Goal: Information Seeking & Learning: Learn about a topic

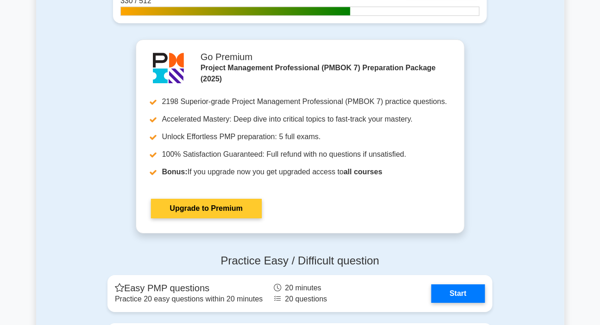
scroll to position [1136, 0]
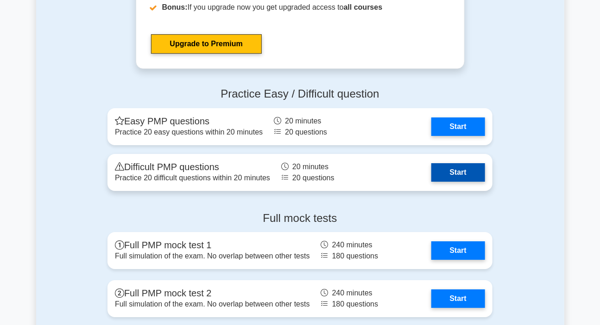
click at [456, 170] on link "Start" at bounding box center [458, 172] width 54 height 19
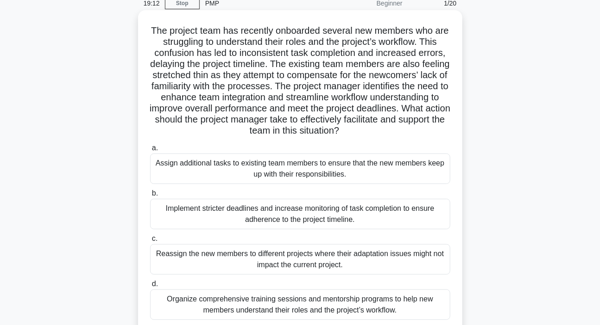
scroll to position [84, 0]
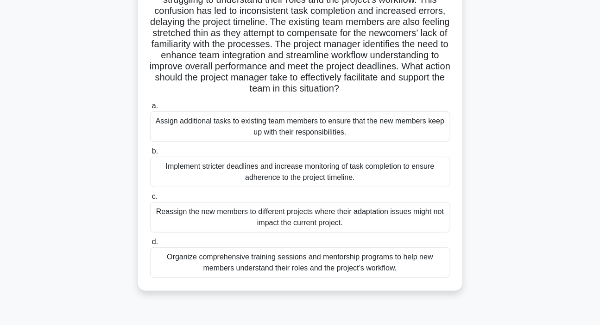
click at [293, 267] on div "Organize comprehensive training sessions and mentorship programs to help new me…" at bounding box center [300, 263] width 300 height 31
click at [150, 245] on input "d. Organize comprehensive training sessions and mentorship programs to help new…" at bounding box center [150, 242] width 0 height 6
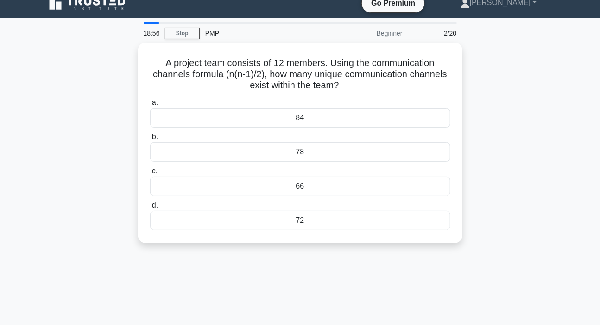
scroll to position [0, 0]
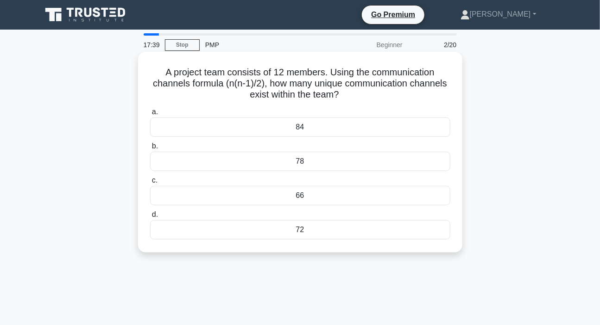
click at [307, 203] on div "66" at bounding box center [300, 195] width 300 height 19
click at [150, 184] on input "c. 66" at bounding box center [150, 181] width 0 height 6
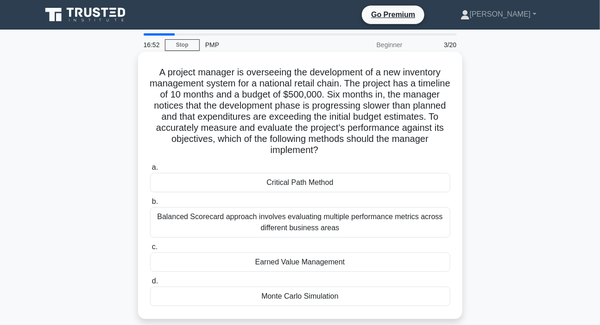
click at [262, 267] on div "Earned Value Management" at bounding box center [300, 262] width 300 height 19
click at [150, 250] on input "c. Earned Value Management" at bounding box center [150, 247] width 0 height 6
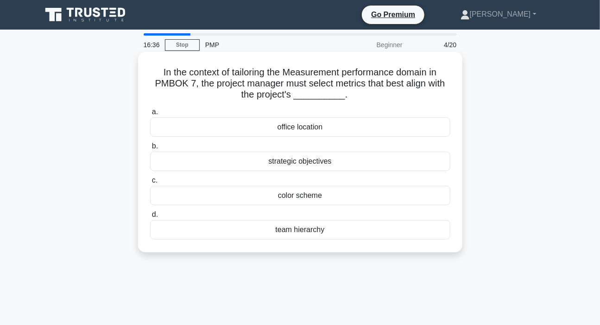
click at [309, 165] on div "strategic objectives" at bounding box center [300, 161] width 300 height 19
click at [150, 150] on input "b. strategic objectives" at bounding box center [150, 147] width 0 height 6
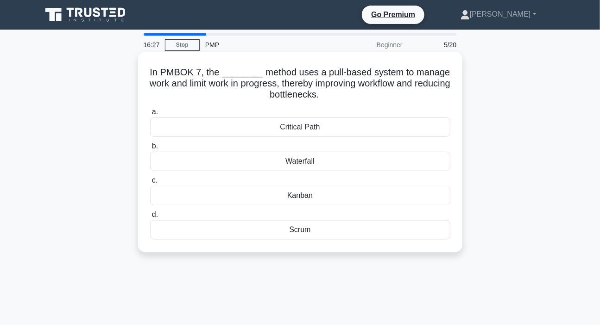
click at [297, 198] on div "Kanban" at bounding box center [300, 195] width 300 height 19
click at [150, 184] on input "c. [GEOGRAPHIC_DATA]" at bounding box center [150, 181] width 0 height 6
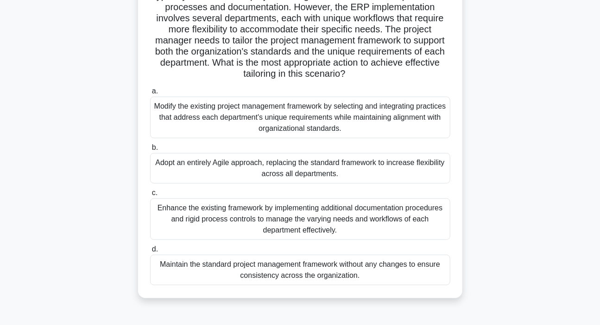
scroll to position [84, 0]
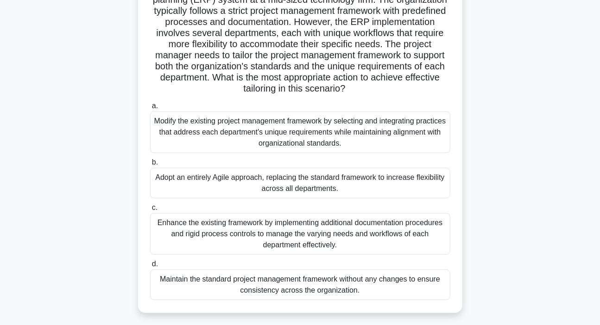
click at [288, 133] on div "Modify the existing project management framework by selecting and integrating p…" at bounding box center [300, 133] width 300 height 42
click at [150, 109] on input "a. Modify the existing project management framework by selecting and integratin…" at bounding box center [150, 106] width 0 height 6
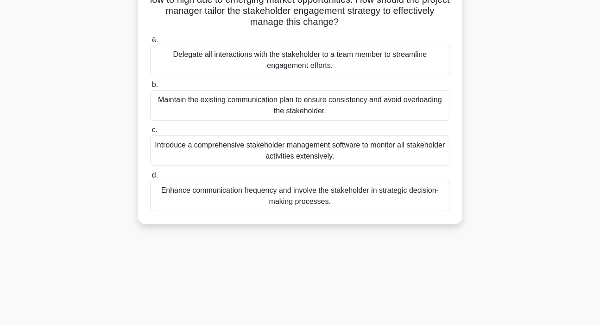
click at [271, 195] on div "Enhance communication frequency and involve the stakeholder in strategic decisi…" at bounding box center [300, 196] width 300 height 31
click at [150, 179] on input "d. Enhance communication frequency and involve the stakeholder in strategic dec…" at bounding box center [150, 176] width 0 height 6
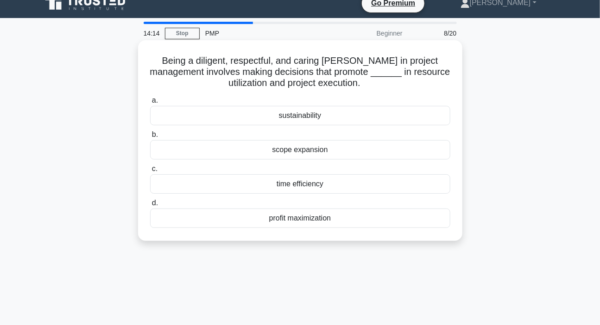
scroll to position [0, 0]
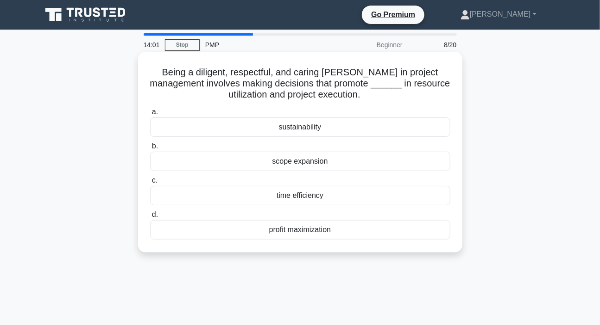
click at [306, 230] on div "profit maximization" at bounding box center [300, 229] width 300 height 19
click at [150, 218] on input "d. profit maximization" at bounding box center [150, 215] width 0 height 6
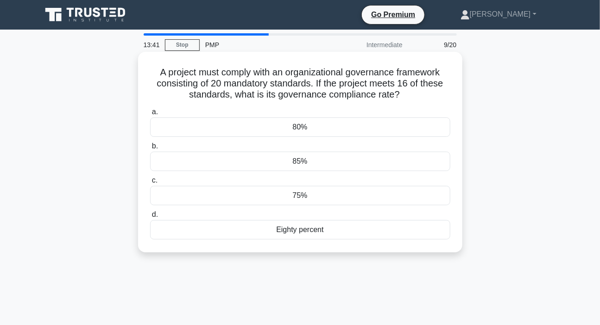
click at [290, 132] on div "80%" at bounding box center [300, 127] width 300 height 19
click at [150, 115] on input "a. 80%" at bounding box center [150, 112] width 0 height 6
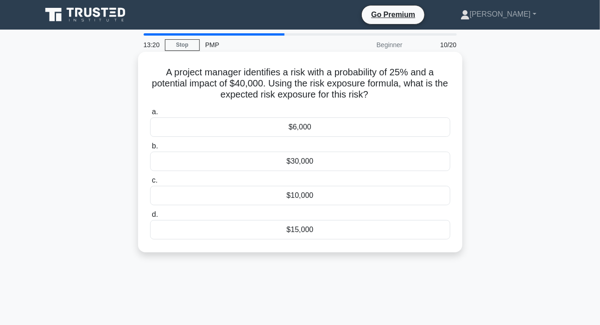
click at [296, 199] on div "$10,000" at bounding box center [300, 195] width 300 height 19
click at [150, 184] on input "c. $10,000" at bounding box center [150, 181] width 0 height 6
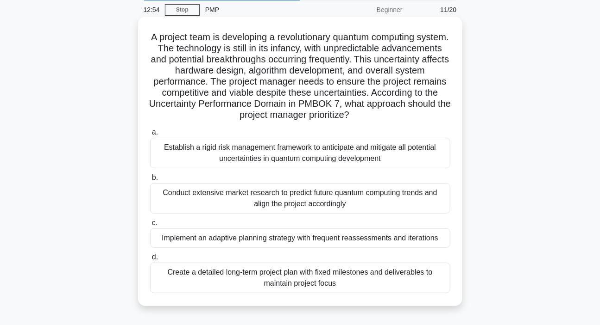
scroll to position [84, 0]
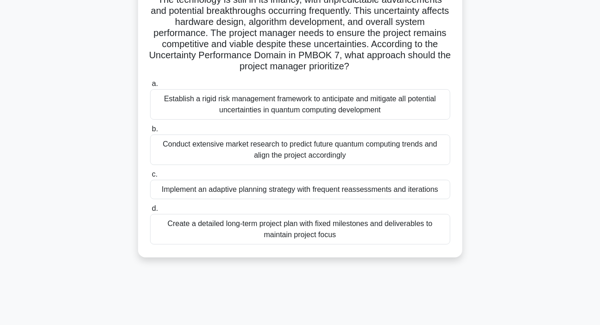
click at [278, 193] on div "Implement an adaptive planning strategy with frequent reassessments and iterati…" at bounding box center [300, 189] width 300 height 19
click at [150, 178] on input "c. Implement an adaptive planning strategy with frequent reassessments and iter…" at bounding box center [150, 175] width 0 height 6
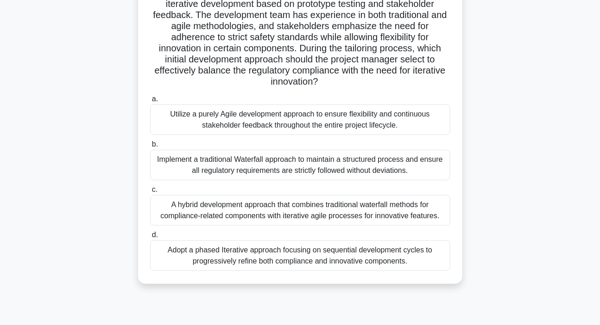
scroll to position [168, 0]
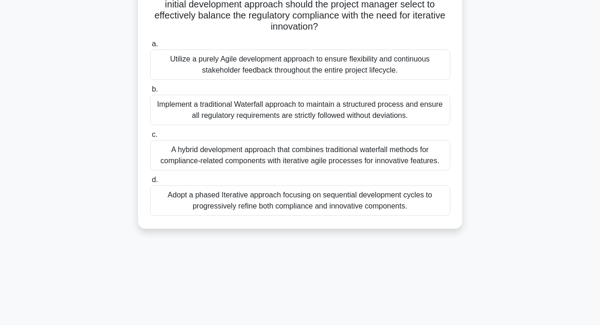
click at [208, 152] on div "A hybrid development approach that combines traditional waterfall methods for c…" at bounding box center [300, 155] width 300 height 31
click at [150, 138] on input "c. A hybrid development approach that combines traditional waterfall methods fo…" at bounding box center [150, 135] width 0 height 6
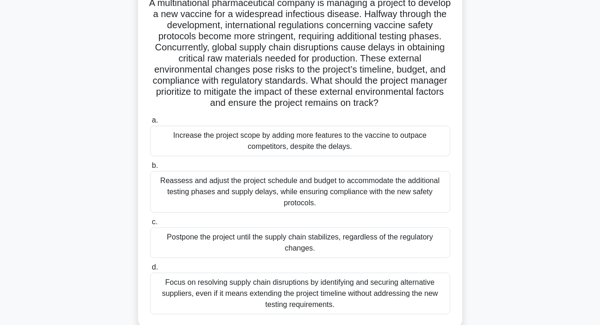
scroll to position [84, 0]
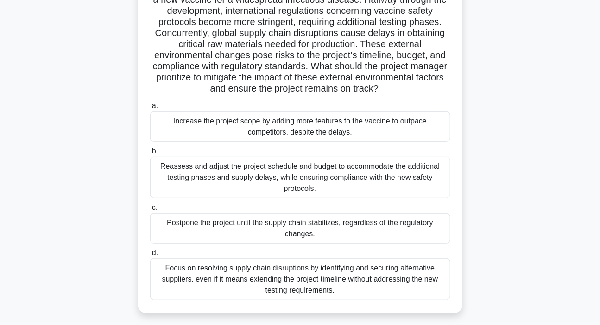
click at [229, 171] on div "Reassess and adjust the project schedule and budget to accommodate the addition…" at bounding box center [300, 178] width 300 height 42
click at [150, 155] on input "b. Reassess and adjust the project schedule and budget to accommodate the addit…" at bounding box center [150, 152] width 0 height 6
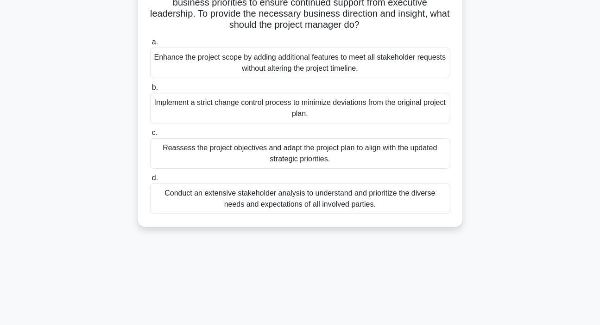
scroll to position [126, 0]
click at [264, 155] on div "Reassess the project objectives and adapt the project plan to align with the up…" at bounding box center [300, 153] width 300 height 31
click at [150, 136] on input "c. Reassess the project objectives and adapt the project plan to align with the…" at bounding box center [150, 133] width 0 height 6
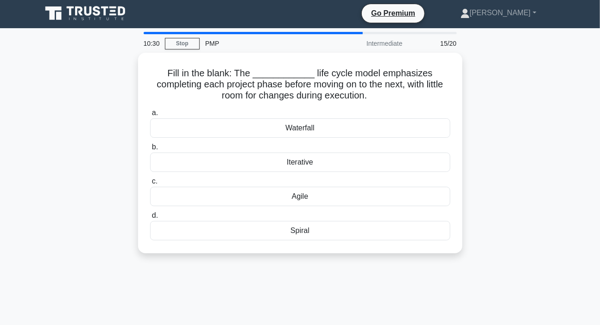
scroll to position [0, 0]
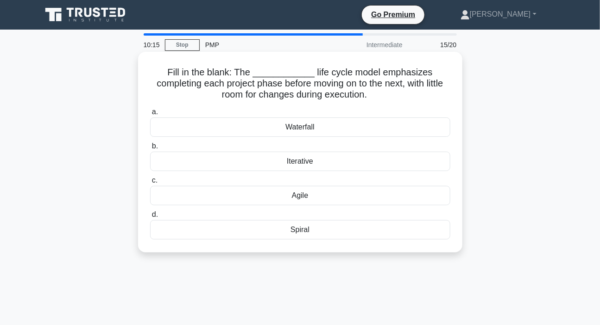
click at [313, 128] on div "Waterfall" at bounding box center [300, 127] width 300 height 19
click at [150, 115] on input "a. Waterfall" at bounding box center [150, 112] width 0 height 6
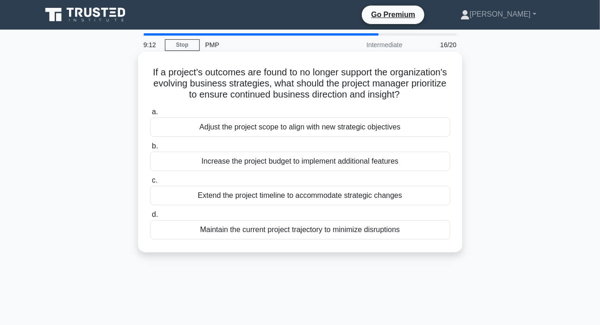
click at [256, 137] on div "Adjust the project scope to align with new strategic objectives" at bounding box center [300, 127] width 300 height 19
click at [150, 115] on input "a. Adjust the project scope to align with new strategic objectives" at bounding box center [150, 112] width 0 height 6
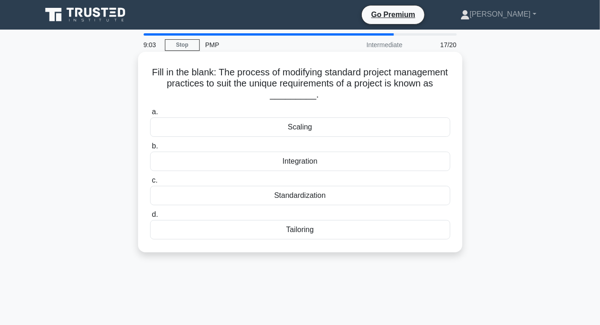
click at [302, 232] on div "Tailoring" at bounding box center [300, 229] width 300 height 19
click at [150, 218] on input "d. Tailoring" at bounding box center [150, 215] width 0 height 6
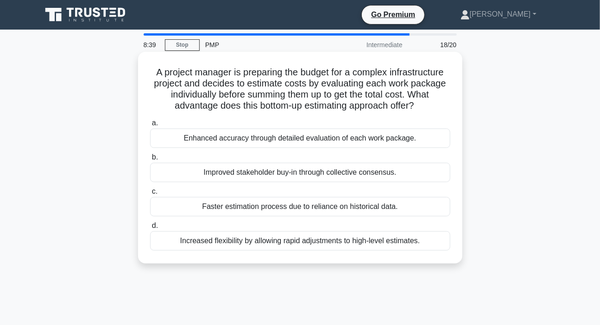
click at [253, 141] on div "Enhanced accuracy through detailed evaluation of each work package." at bounding box center [300, 138] width 300 height 19
click at [150, 126] on input "a. Enhanced accuracy through detailed evaluation of each work package." at bounding box center [150, 123] width 0 height 6
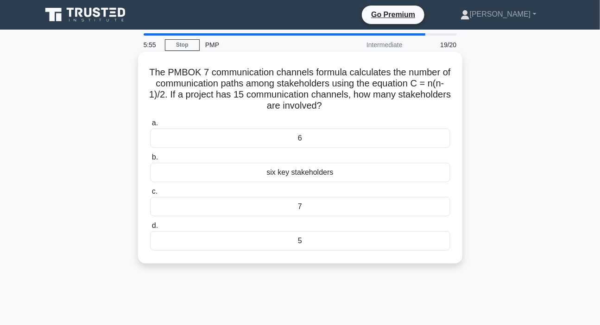
click at [307, 141] on div "6" at bounding box center [300, 138] width 300 height 19
click at [150, 126] on input "a. 6" at bounding box center [150, 123] width 0 height 6
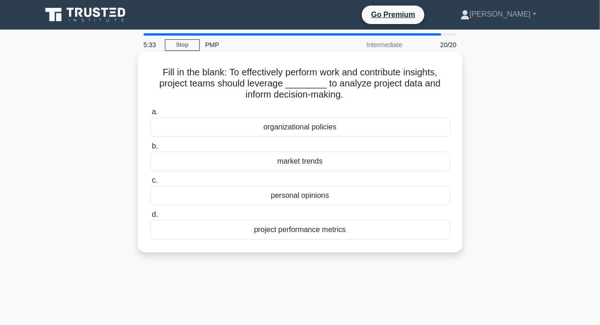
click at [275, 79] on h5 "Fill in the blank: To effectively perform work and contribute insights, project…" at bounding box center [300, 84] width 302 height 34
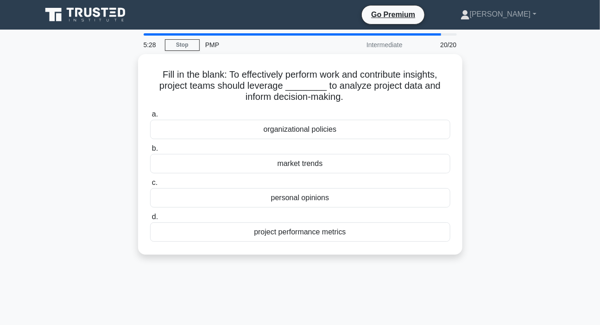
click at [558, 89] on div "Fill in the blank: To effectively perform work and contribute insights, project…" at bounding box center [300, 160] width 528 height 212
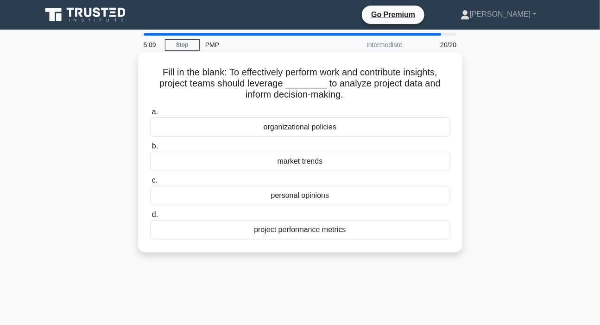
click at [226, 71] on h5 "Fill in the blank: To effectively perform work and contribute insights, project…" at bounding box center [300, 84] width 302 height 34
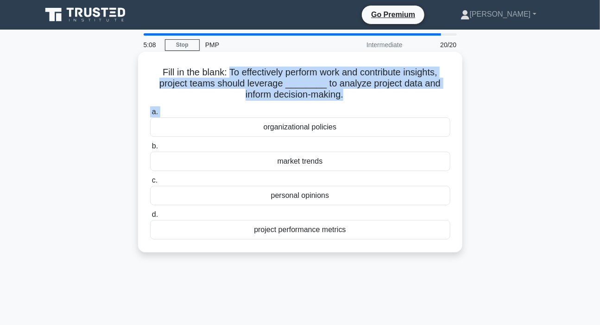
drag, startPoint x: 227, startPoint y: 71, endPoint x: 334, endPoint y: 92, distance: 109.4
click at [352, 103] on div "Fill in the blank: To effectively perform work and contribute insights, project…" at bounding box center [300, 153] width 317 height 194
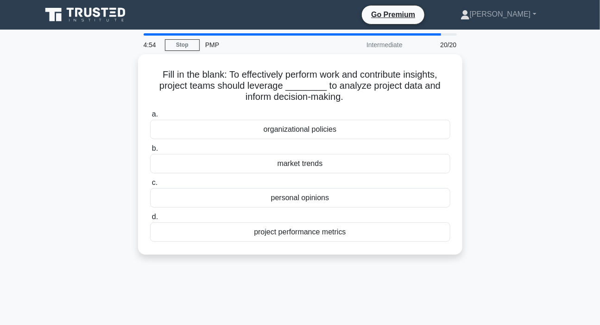
click at [560, 124] on div "Fill in the blank: To effectively perform work and contribute insights, project…" at bounding box center [300, 160] width 528 height 212
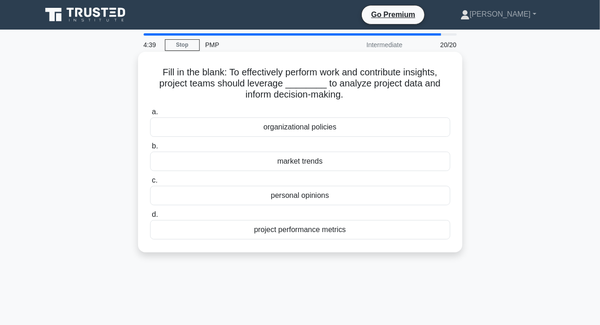
click at [300, 229] on div "project performance metrics" at bounding box center [300, 229] width 300 height 19
click at [150, 218] on input "d. project performance metrics" at bounding box center [150, 215] width 0 height 6
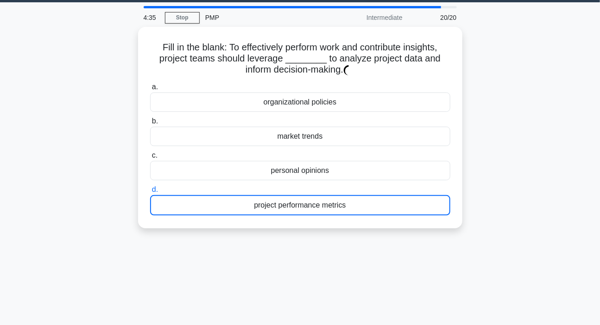
scroll to position [42, 0]
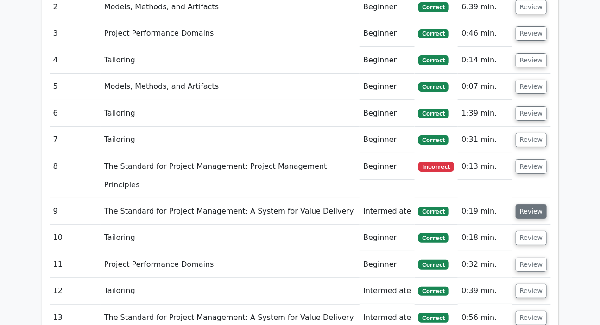
scroll to position [1263, 0]
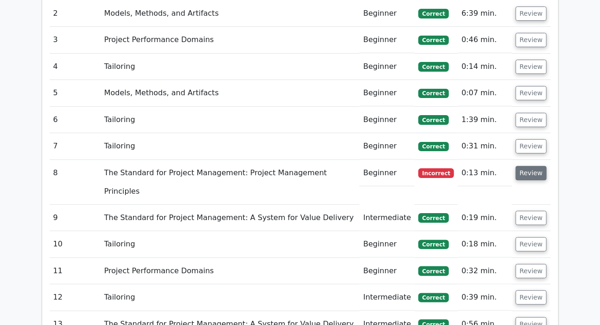
click at [531, 166] on button "Review" at bounding box center [530, 173] width 31 height 14
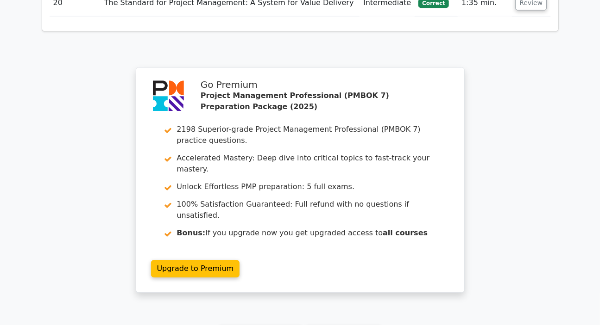
scroll to position [2209, 0]
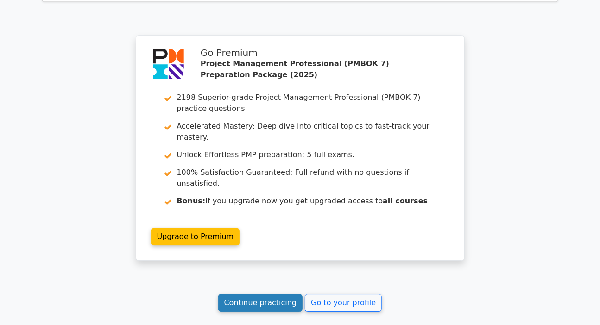
click at [258, 294] on link "Continue practicing" at bounding box center [260, 303] width 85 height 18
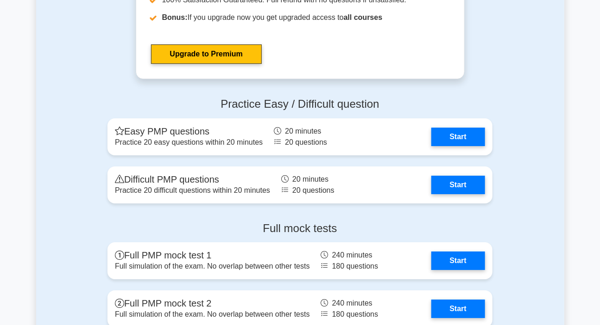
scroll to position [1178, 0]
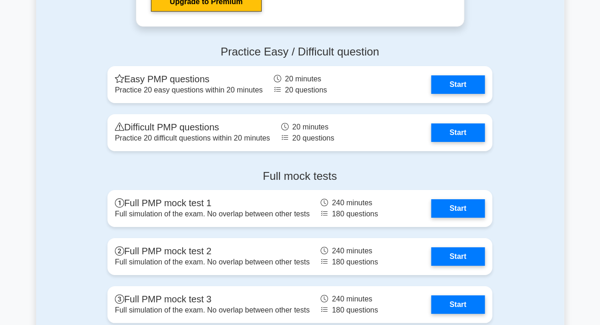
click at [538, 175] on div "Full mock tests Full PMP mock test 1 Full simulation of the exam. No overlap be…" at bounding box center [300, 297] width 528 height 269
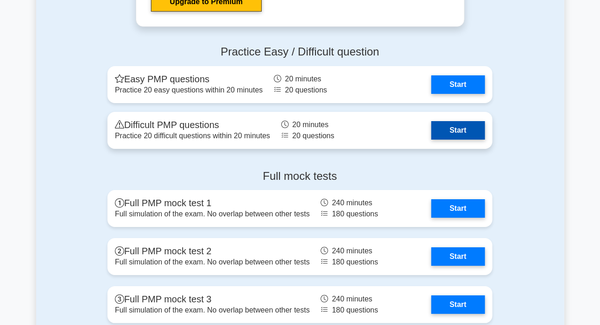
click at [444, 128] on link "Start" at bounding box center [458, 130] width 54 height 19
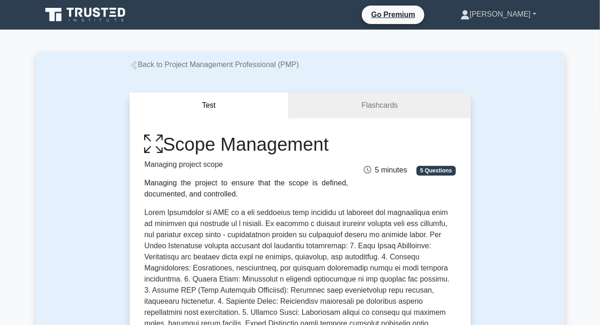
click at [511, 16] on link "[PERSON_NAME]" at bounding box center [498, 14] width 120 height 19
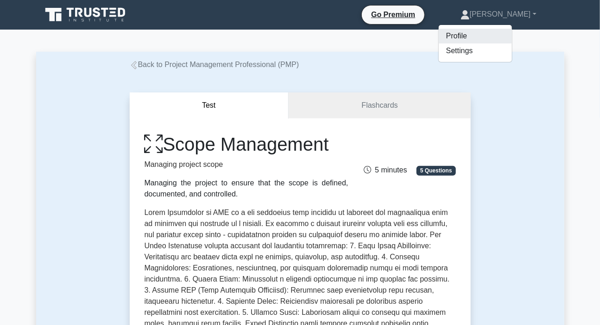
click at [485, 37] on link "Profile" at bounding box center [474, 36] width 73 height 15
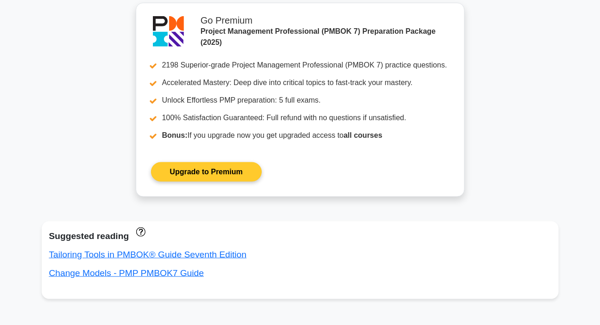
scroll to position [421, 0]
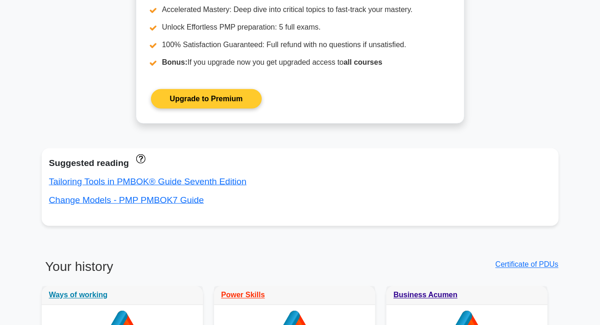
click at [198, 96] on link "Upgrade to Premium" at bounding box center [206, 98] width 111 height 19
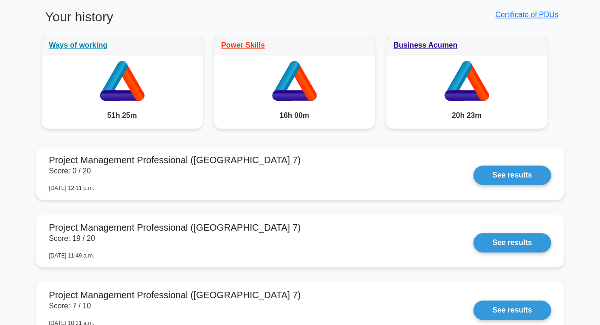
scroll to position [673, 0]
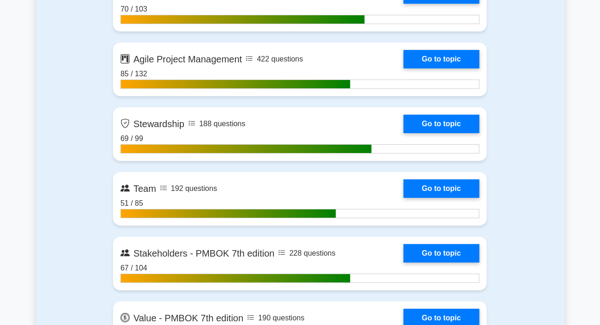
scroll to position [2399, 0]
